Goal: Navigation & Orientation: Find specific page/section

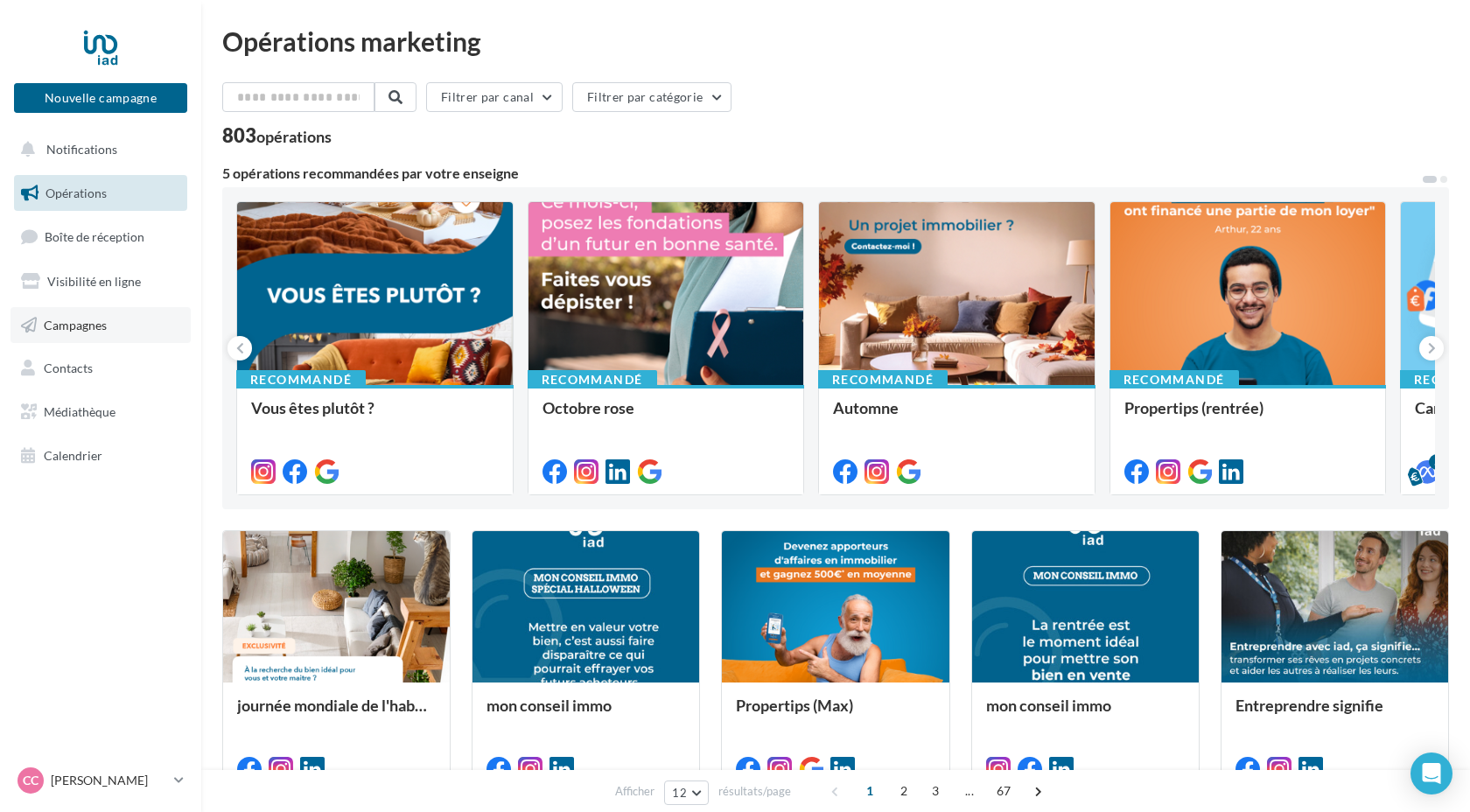
click at [88, 328] on span "Campagnes" at bounding box center [75, 325] width 63 height 15
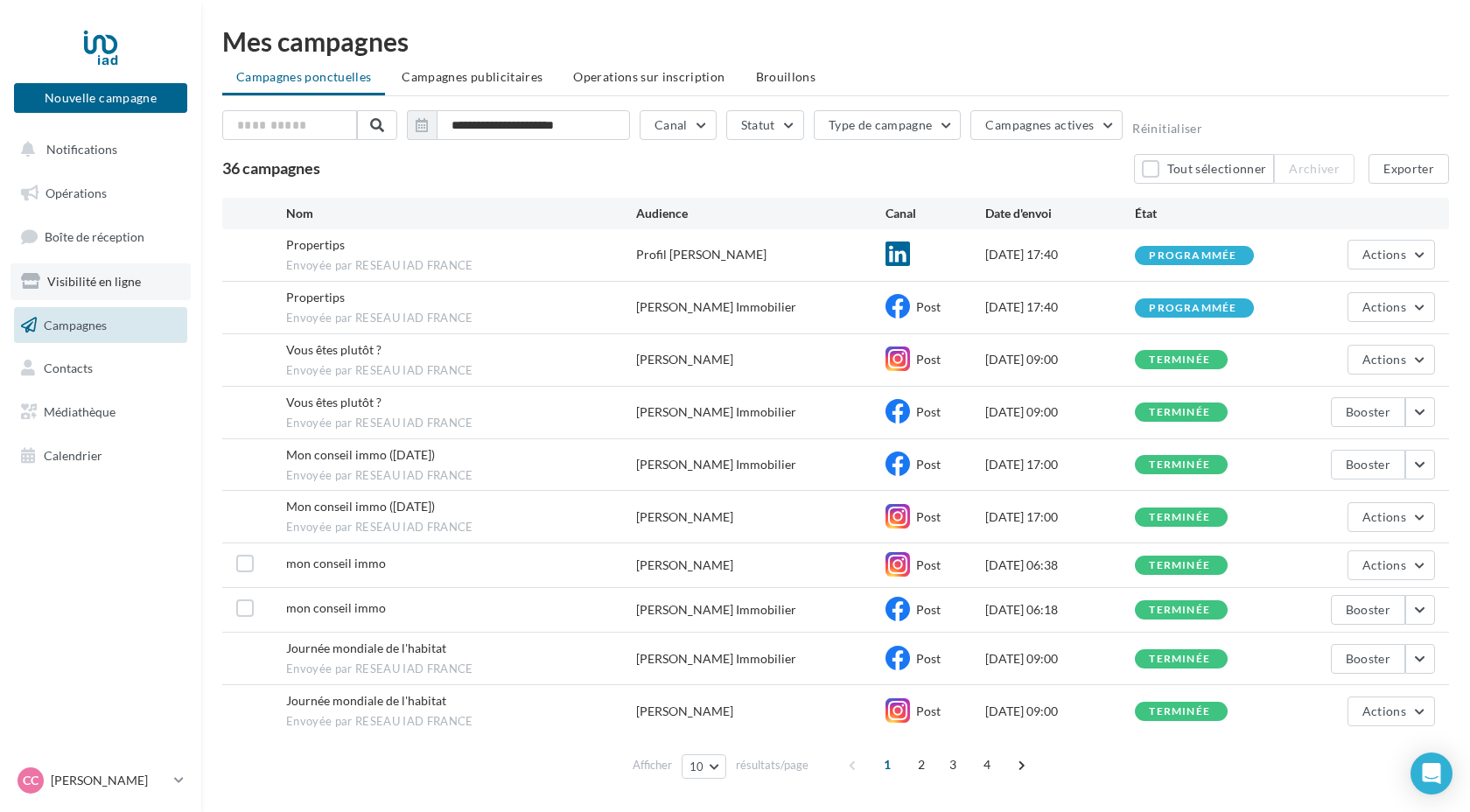
click at [80, 280] on span "Visibilité en ligne" at bounding box center [94, 281] width 94 height 15
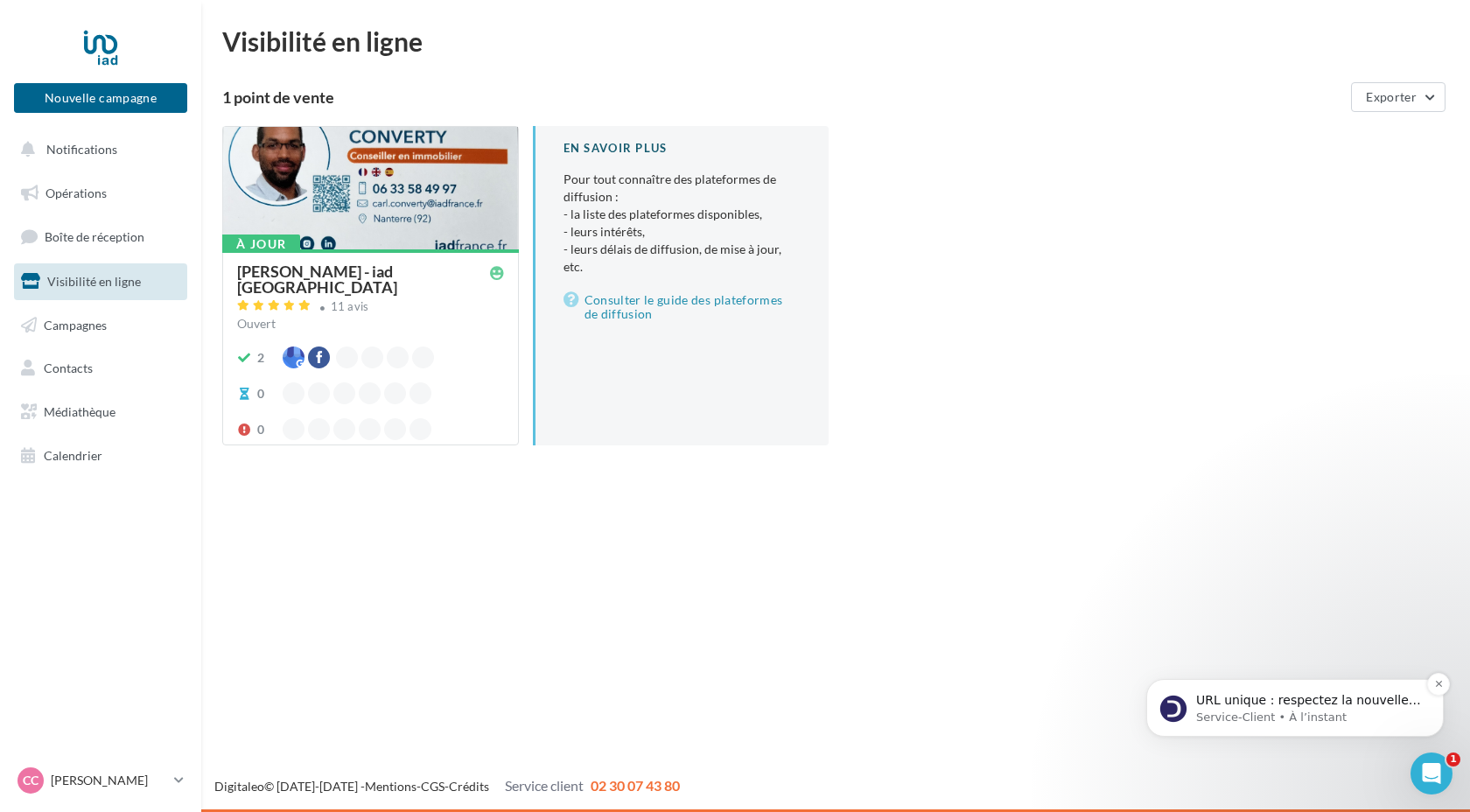
click at [1329, 703] on span "URL unique : respectez la nouvelle exigence de Google Google exige désormais qu…" at bounding box center [1308, 795] width 225 height 205
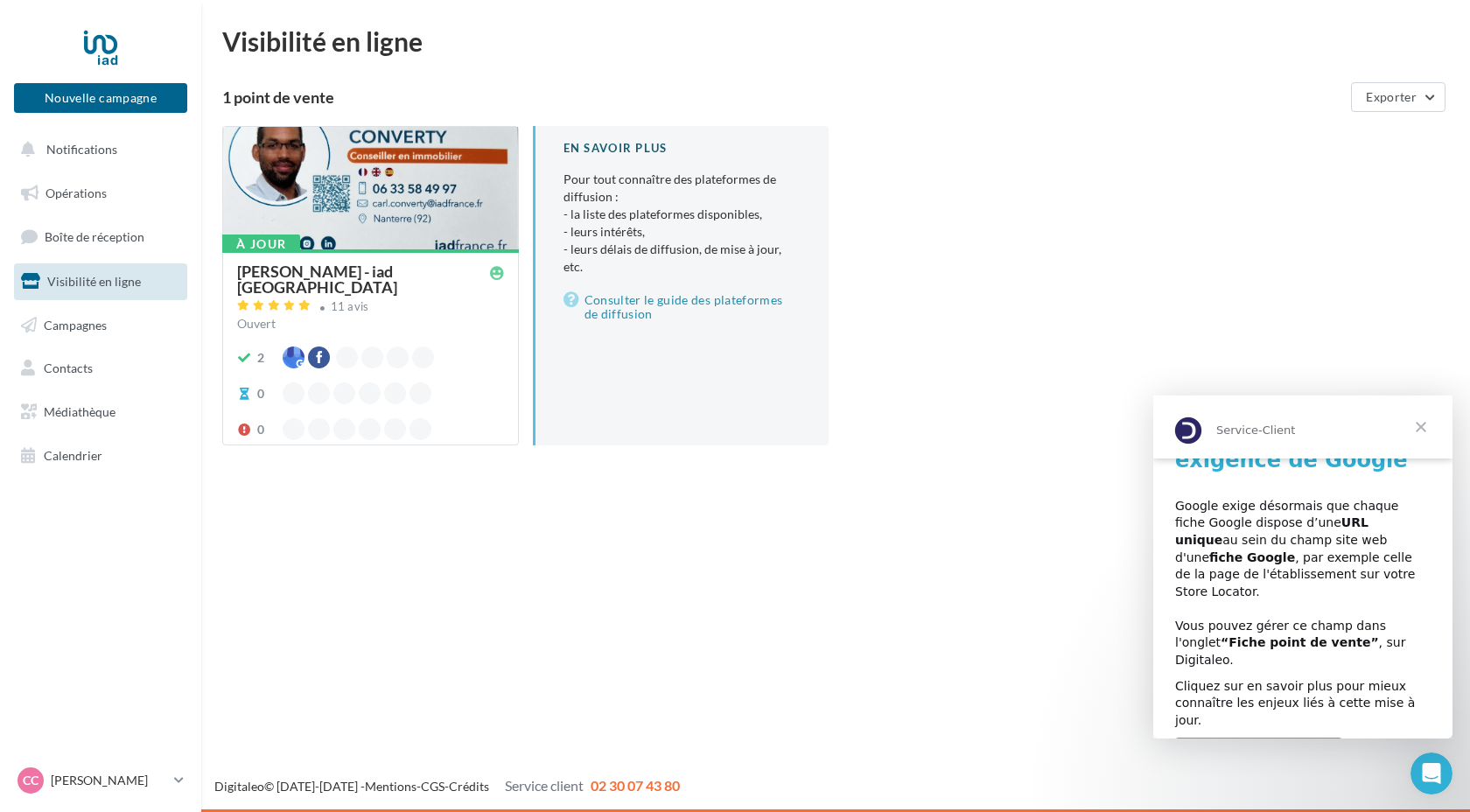
scroll to position [68, 0]
click at [93, 191] on span "Opérations" at bounding box center [76, 193] width 62 height 15
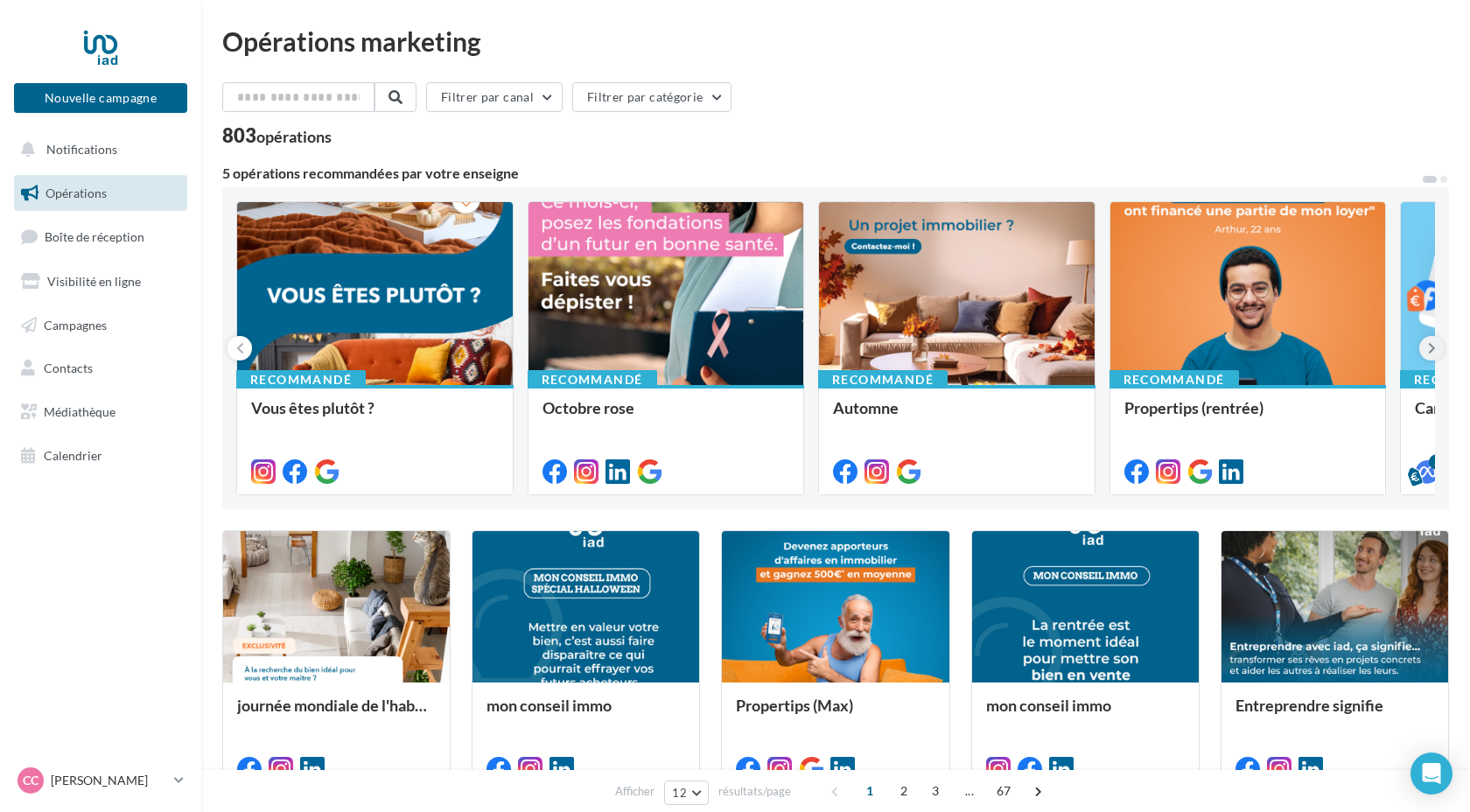
click at [1433, 354] on icon at bounding box center [1431, 348] width 8 height 17
